Goal: Check status: Check status

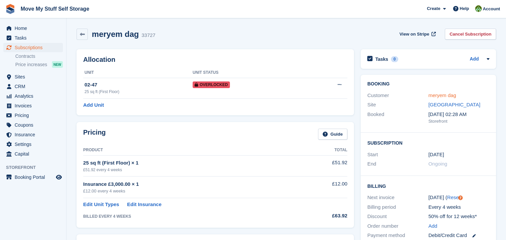
click at [439, 96] on link "meryem dag" at bounding box center [442, 95] width 28 height 6
